Goal: Transaction & Acquisition: Download file/media

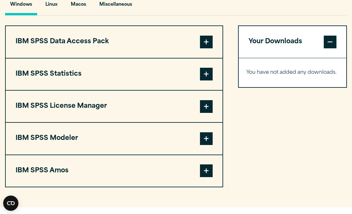
scroll to position [482, 0]
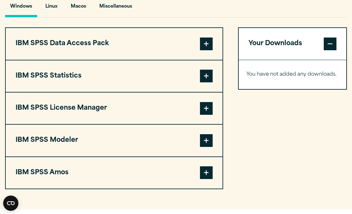
click at [155, 79] on button "IBM SPSS Statistics" at bounding box center [114, 75] width 217 height 31
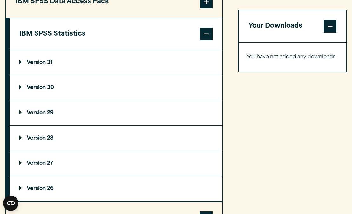
scroll to position [527, 0]
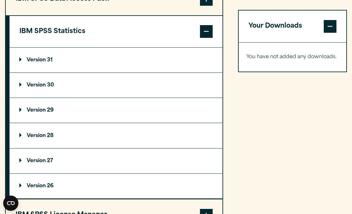
click at [58, 78] on summary "Version 30" at bounding box center [116, 85] width 213 height 25
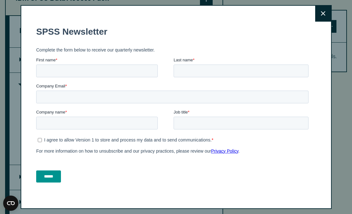
click at [324, 14] on icon at bounding box center [323, 13] width 4 height 4
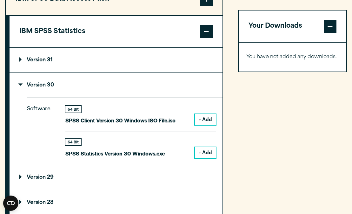
click at [72, 88] on summary "Version 30" at bounding box center [116, 85] width 213 height 25
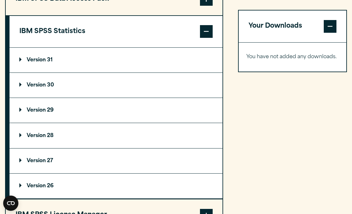
click at [54, 109] on p "Version 29" at bounding box center [36, 110] width 34 height 5
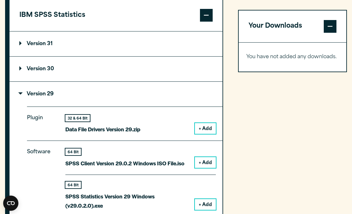
scroll to position [540, 0]
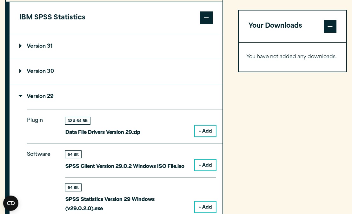
click at [50, 99] on p "Version 29" at bounding box center [36, 96] width 34 height 5
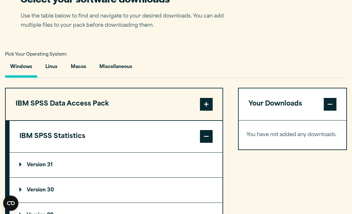
scroll to position [419, 0]
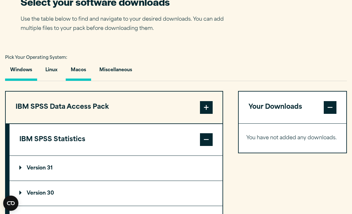
click at [86, 81] on button "Macos" at bounding box center [78, 72] width 25 height 18
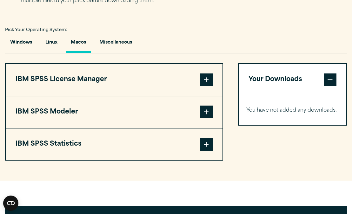
scroll to position [461, 0]
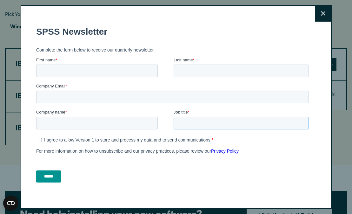
click at [206, 131] on fieldset "Company name * Job title *" at bounding box center [173, 122] width 275 height 26
click at [324, 15] on icon at bounding box center [323, 13] width 4 height 5
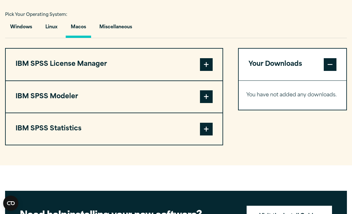
click at [138, 131] on button "IBM SPSS Statistics" at bounding box center [114, 128] width 217 height 31
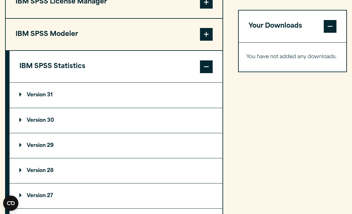
scroll to position [543, 0]
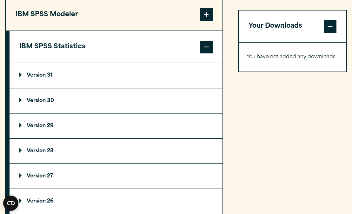
click at [108, 126] on summary "Version 29" at bounding box center [116, 125] width 213 height 25
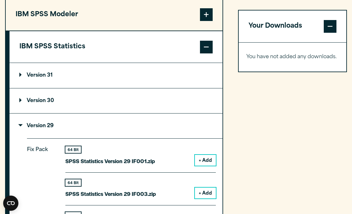
click at [108, 126] on summary "Version 29" at bounding box center [116, 125] width 213 height 25
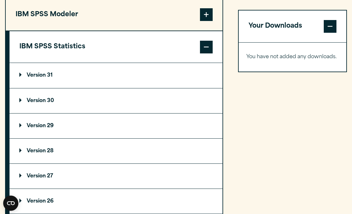
click at [104, 101] on summary "Version 30" at bounding box center [116, 100] width 213 height 25
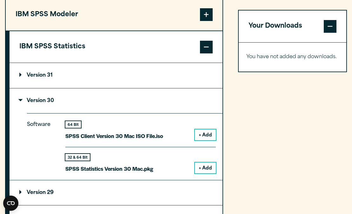
click at [104, 101] on summary "Version 30" at bounding box center [116, 100] width 213 height 25
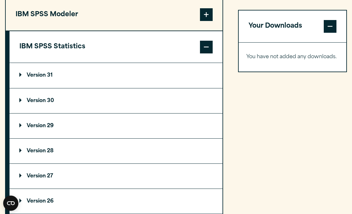
click at [97, 126] on summary "Version 29" at bounding box center [116, 125] width 213 height 25
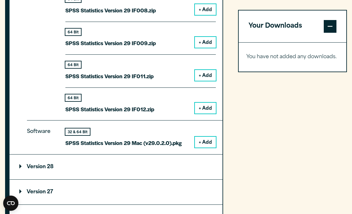
scroll to position [859, 0]
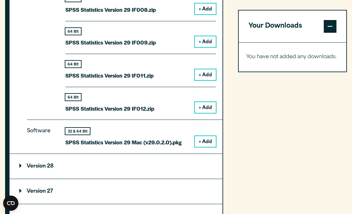
click at [205, 140] on button "+ Add" at bounding box center [205, 141] width 21 height 11
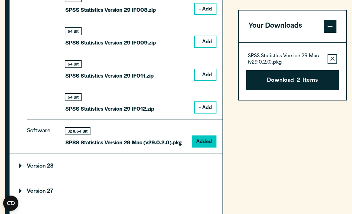
click at [331, 57] on icon "button" at bounding box center [333, 59] width 4 height 4
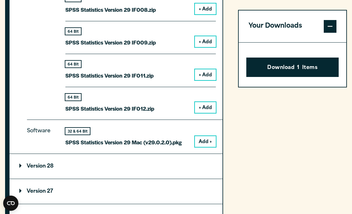
click at [332, 27] on span at bounding box center [330, 26] width 13 height 13
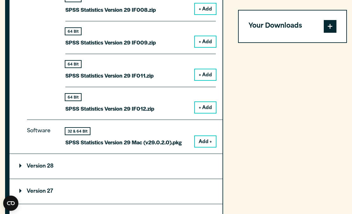
click at [332, 27] on span at bounding box center [330, 26] width 13 height 13
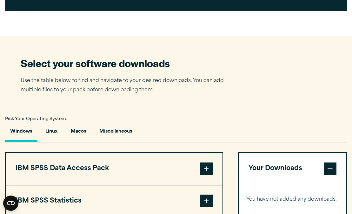
scroll to position [364, 0]
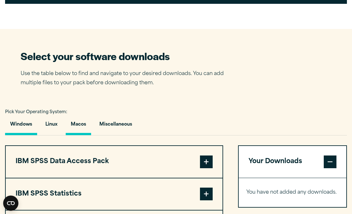
click at [81, 128] on button "Macos" at bounding box center [78, 126] width 25 height 18
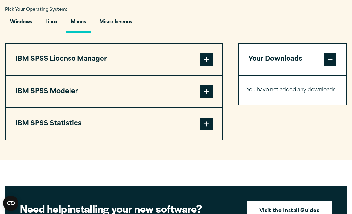
scroll to position [460, 0]
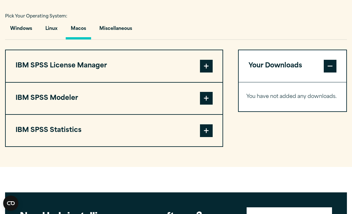
click at [205, 135] on span at bounding box center [206, 130] width 13 height 13
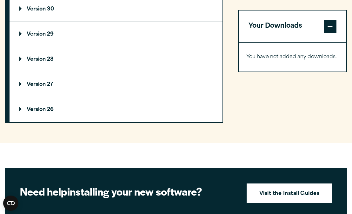
scroll to position [635, 0]
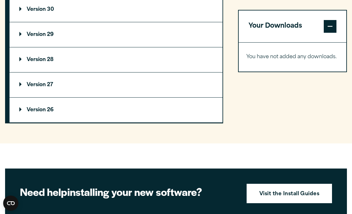
click at [48, 33] on summary "Version 29" at bounding box center [116, 34] width 213 height 25
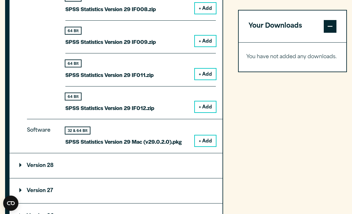
scroll to position [862, 0]
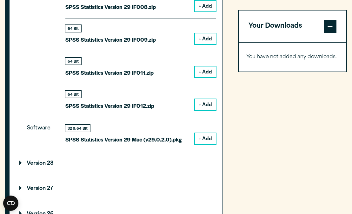
click at [205, 139] on button "+ Add" at bounding box center [205, 138] width 21 height 11
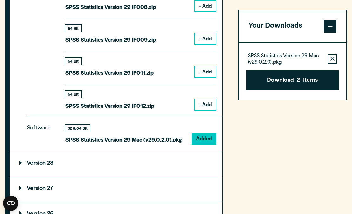
click at [331, 57] on button "Remove this item from your software download list" at bounding box center [333, 59] width 10 height 10
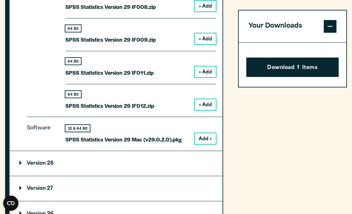
click at [333, 23] on span at bounding box center [330, 26] width 13 height 13
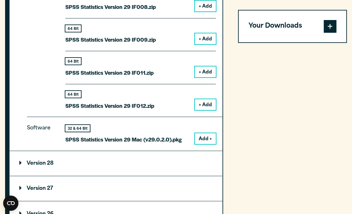
click at [333, 23] on span at bounding box center [330, 26] width 13 height 13
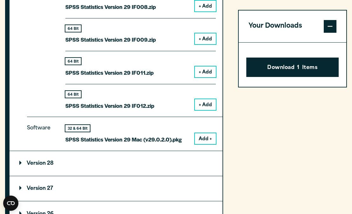
click at [199, 139] on button "Add +" at bounding box center [205, 138] width 21 height 11
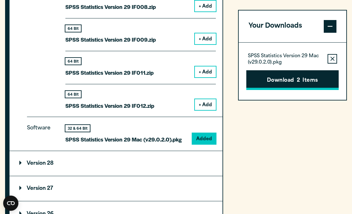
click at [295, 78] on button "Download 2 Items" at bounding box center [293, 80] width 93 height 20
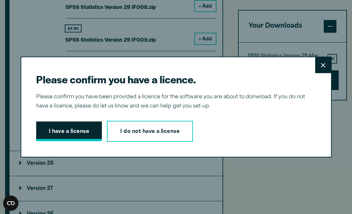
click at [65, 127] on button "I have a license" at bounding box center [69, 131] width 66 height 20
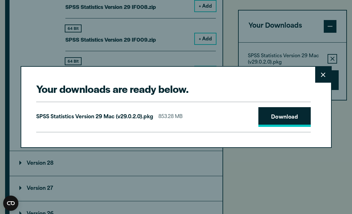
click at [296, 115] on link "Download" at bounding box center [285, 117] width 53 height 20
click at [324, 74] on icon at bounding box center [323, 74] width 4 height 5
